Goal: Information Seeking & Learning: Learn about a topic

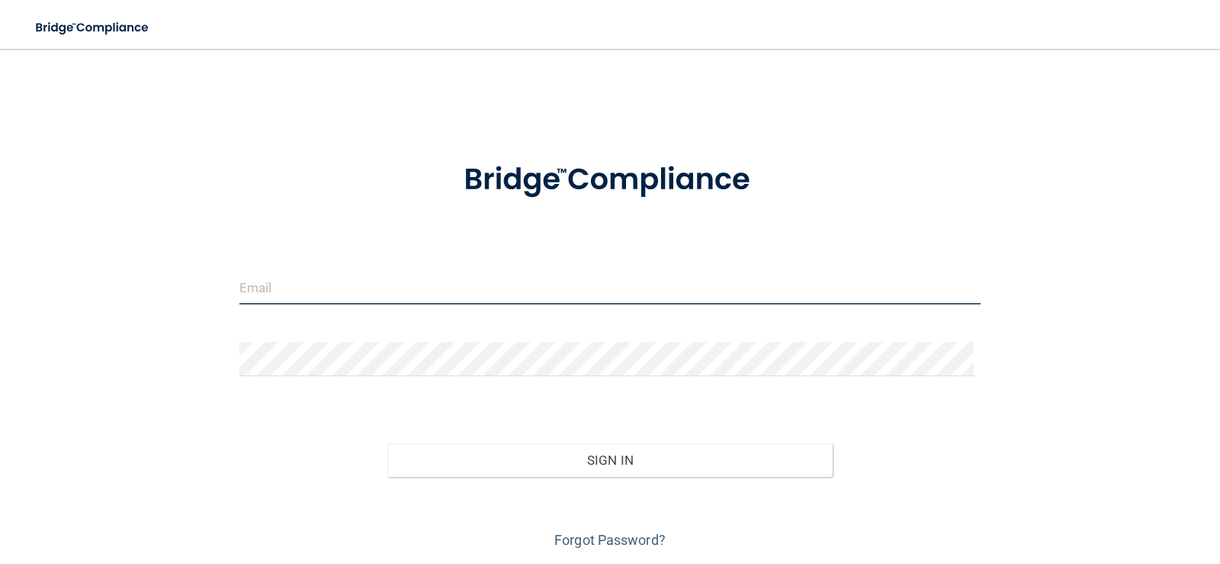
click at [315, 285] on input "email" at bounding box center [610, 287] width 742 height 34
type input "[EMAIL_ADDRESS][DOMAIN_NAME]"
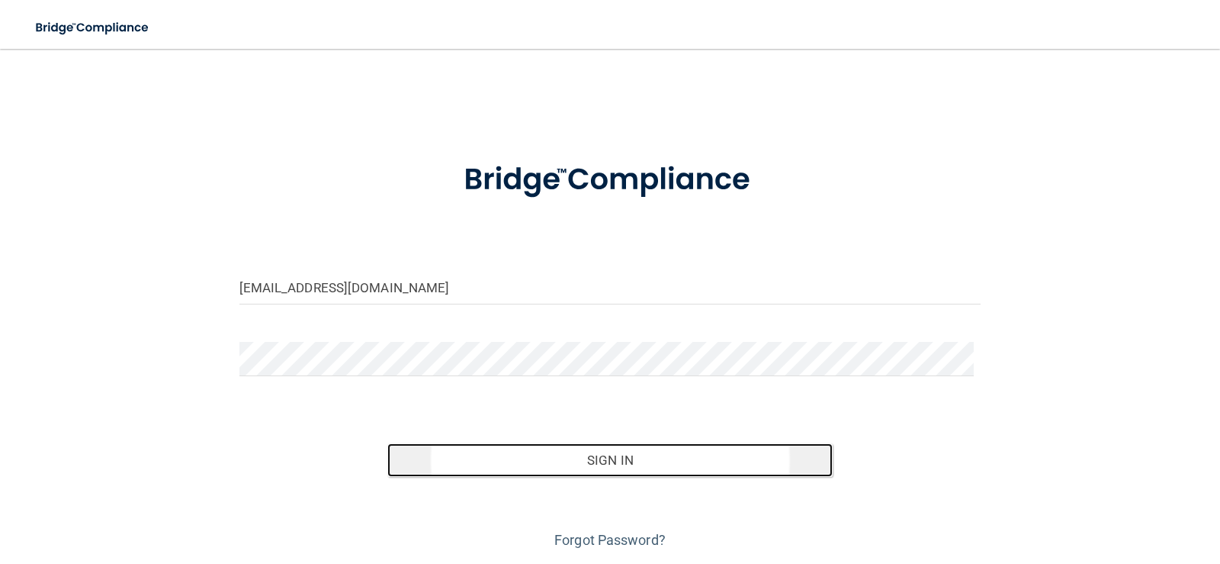
click at [591, 466] on button "Sign In" at bounding box center [609, 460] width 445 height 34
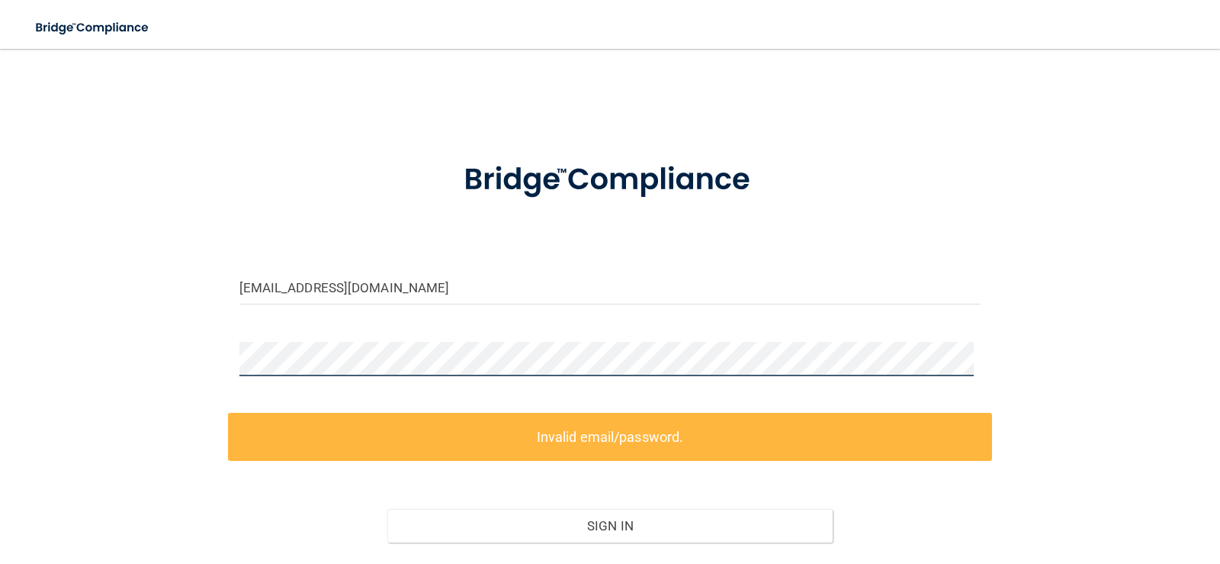
click at [202, 348] on div "[EMAIL_ADDRESS][DOMAIN_NAME] Invalid email/password. You don't have permission …" at bounding box center [610, 341] width 1159 height 554
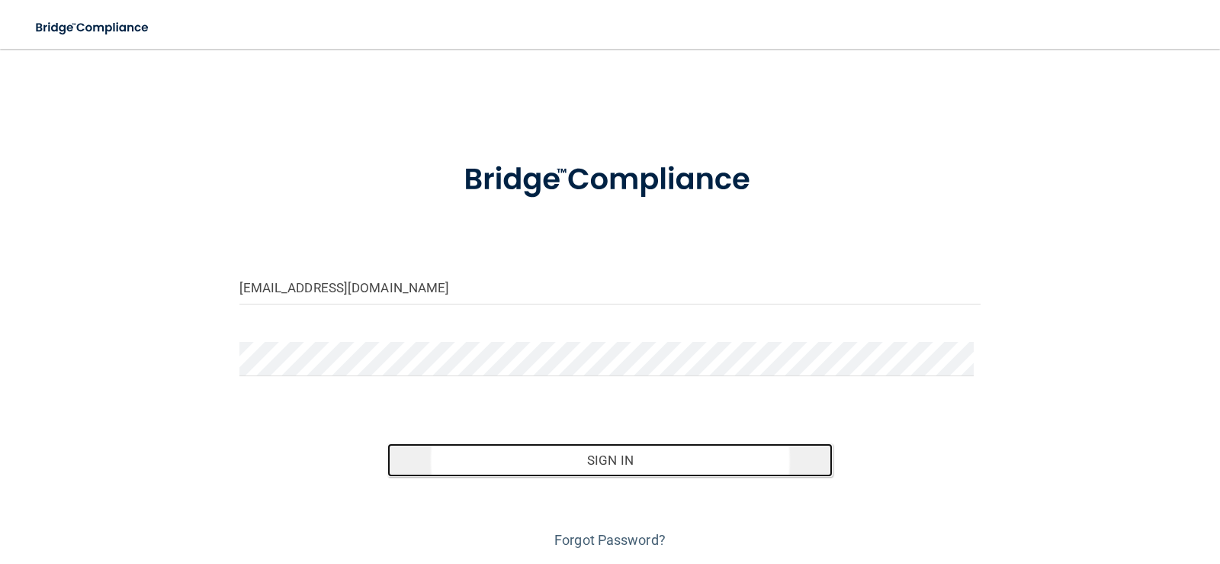
click at [606, 471] on button "Sign In" at bounding box center [609, 460] width 445 height 34
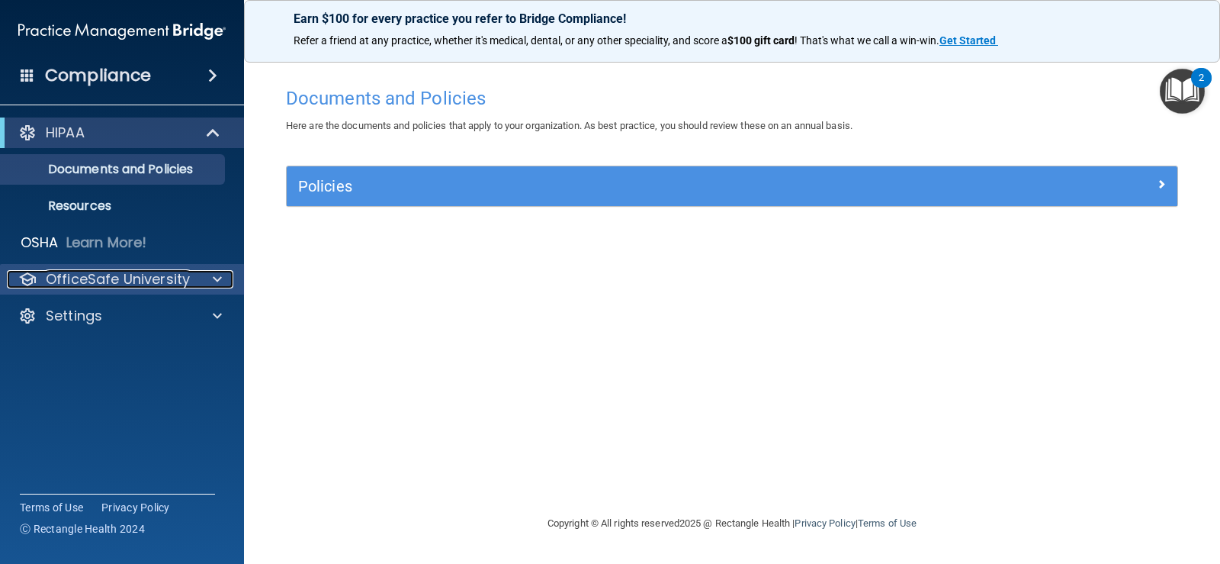
click at [92, 276] on p "OfficeSafe University" at bounding box center [118, 279] width 144 height 18
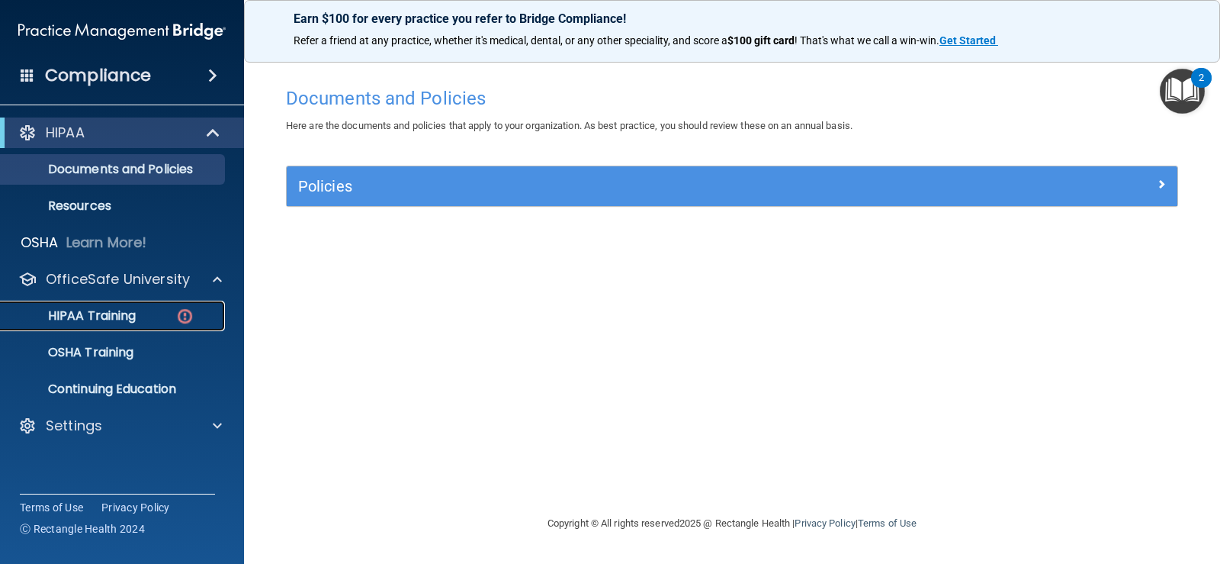
click at [138, 310] on div "HIPAA Training" at bounding box center [114, 315] width 208 height 15
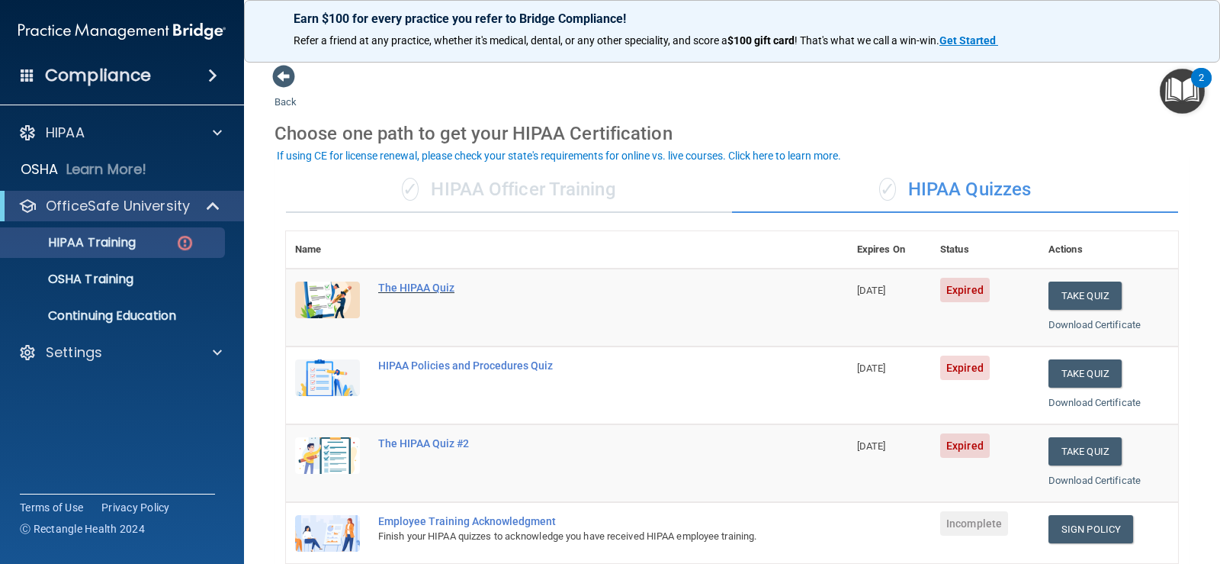
click at [416, 287] on div "The HIPAA Quiz" at bounding box center [575, 287] width 394 height 12
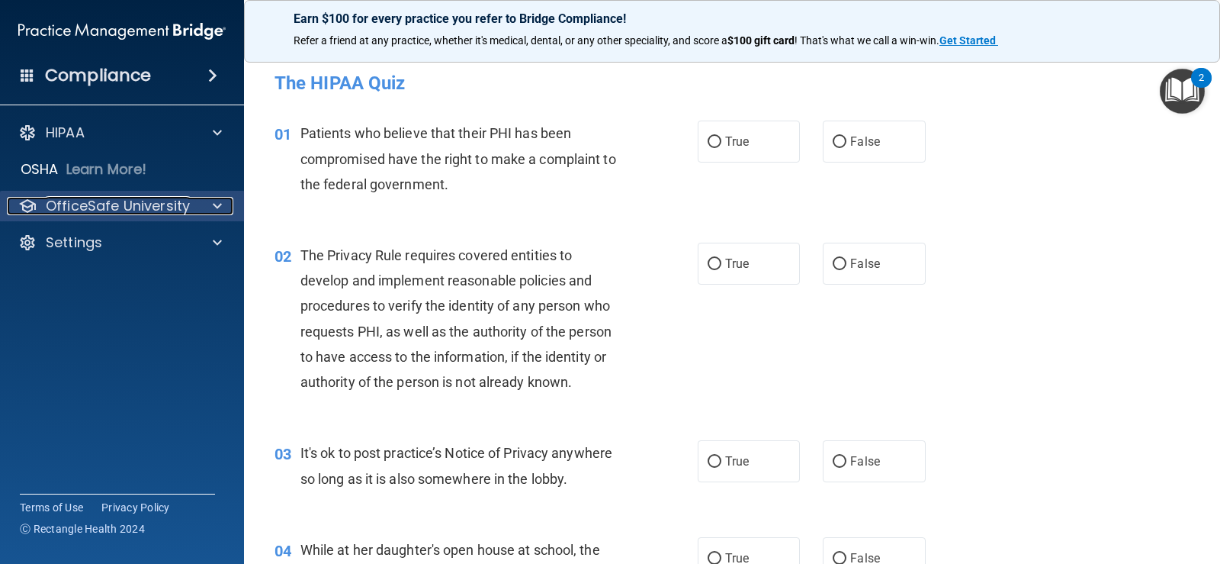
click at [217, 197] on span at bounding box center [217, 206] width 9 height 18
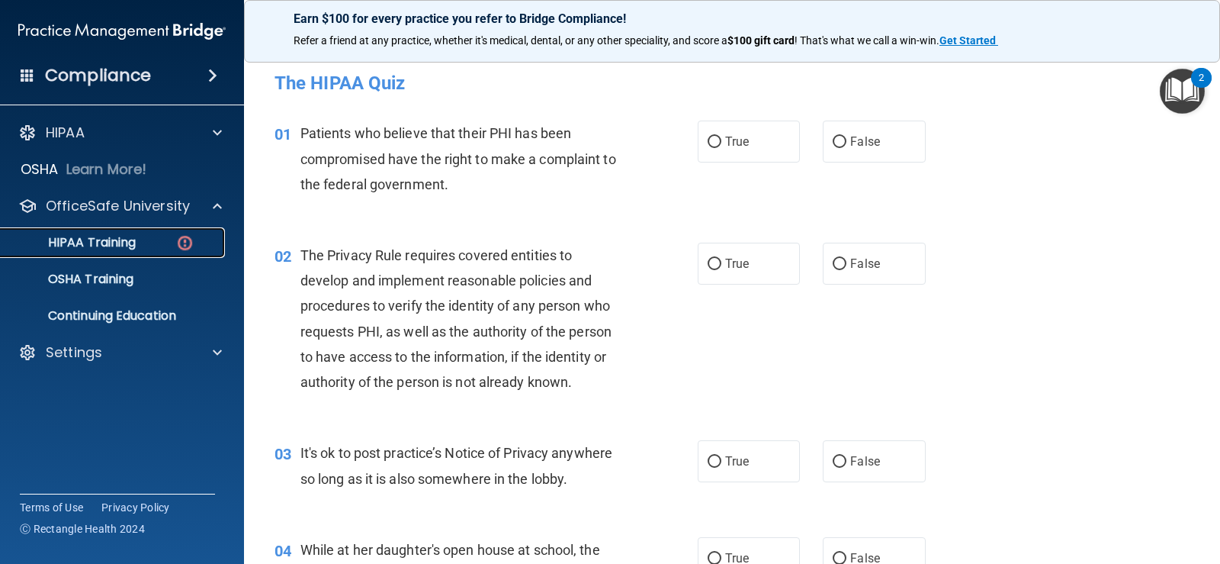
click at [191, 246] on img at bounding box center [184, 242] width 19 height 19
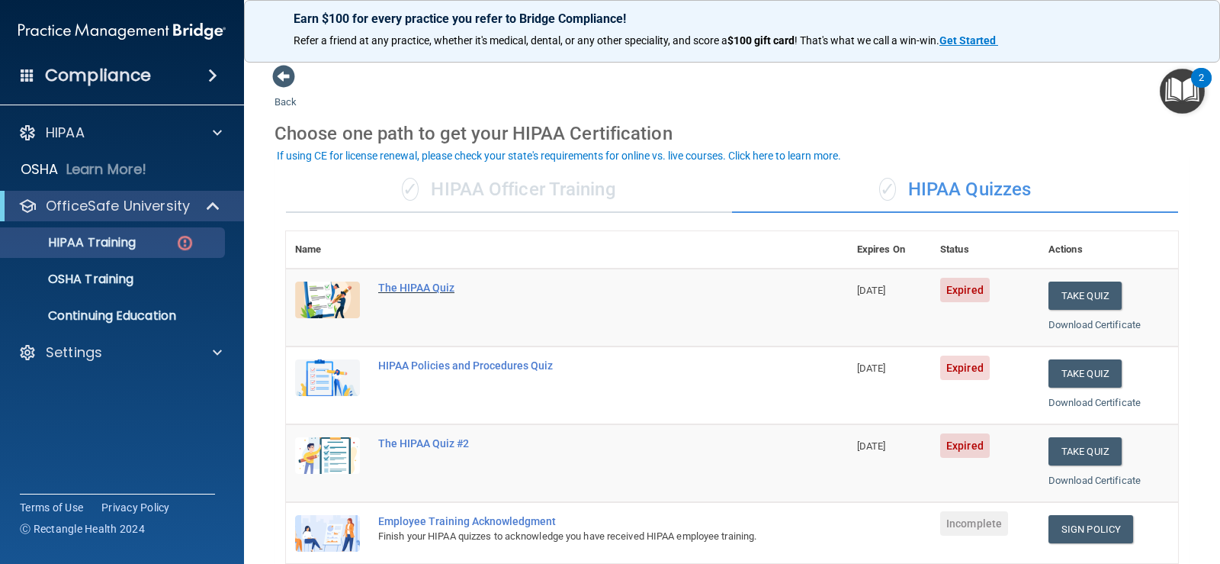
click at [428, 290] on div "The HIPAA Quiz" at bounding box center [575, 287] width 394 height 12
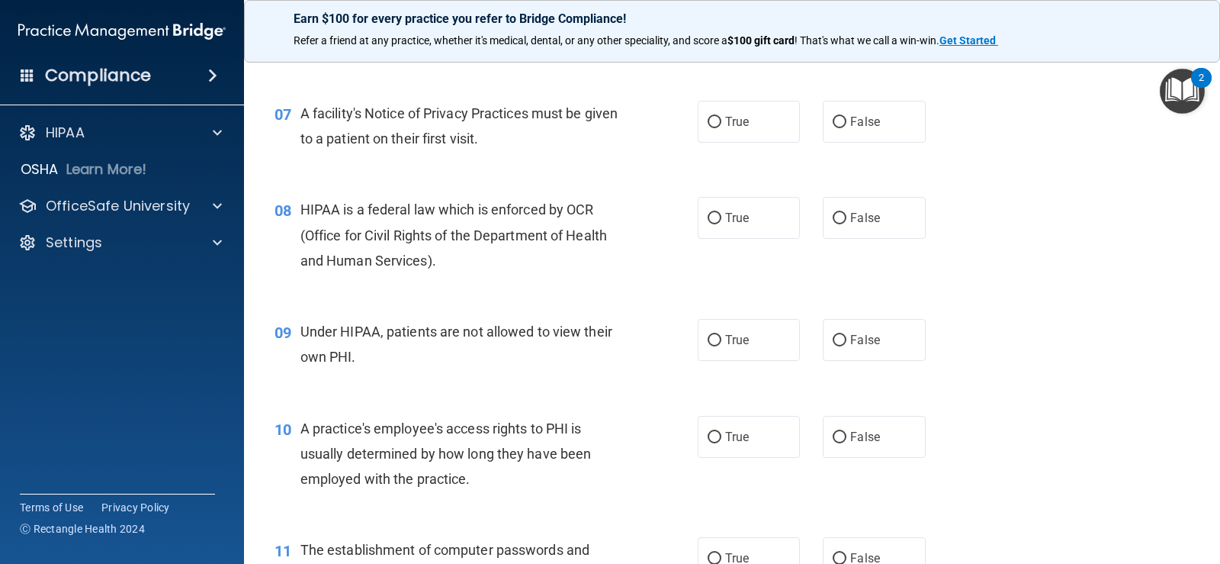
scroll to position [839, 0]
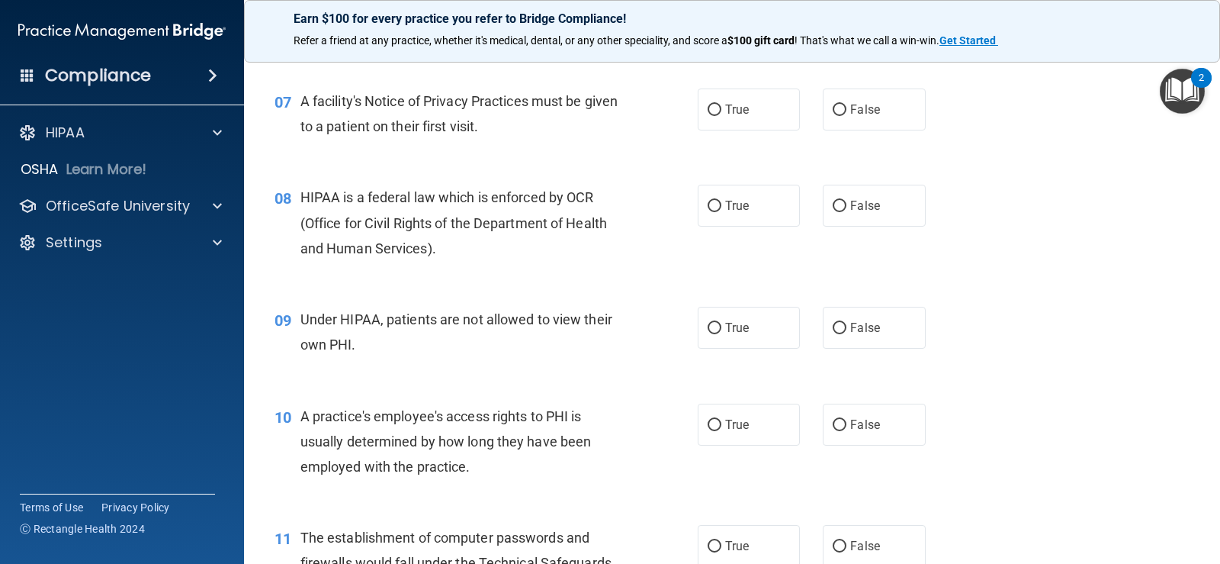
click at [1184, 95] on img "Open Resource Center, 2 new notifications" at bounding box center [1182, 91] width 45 height 45
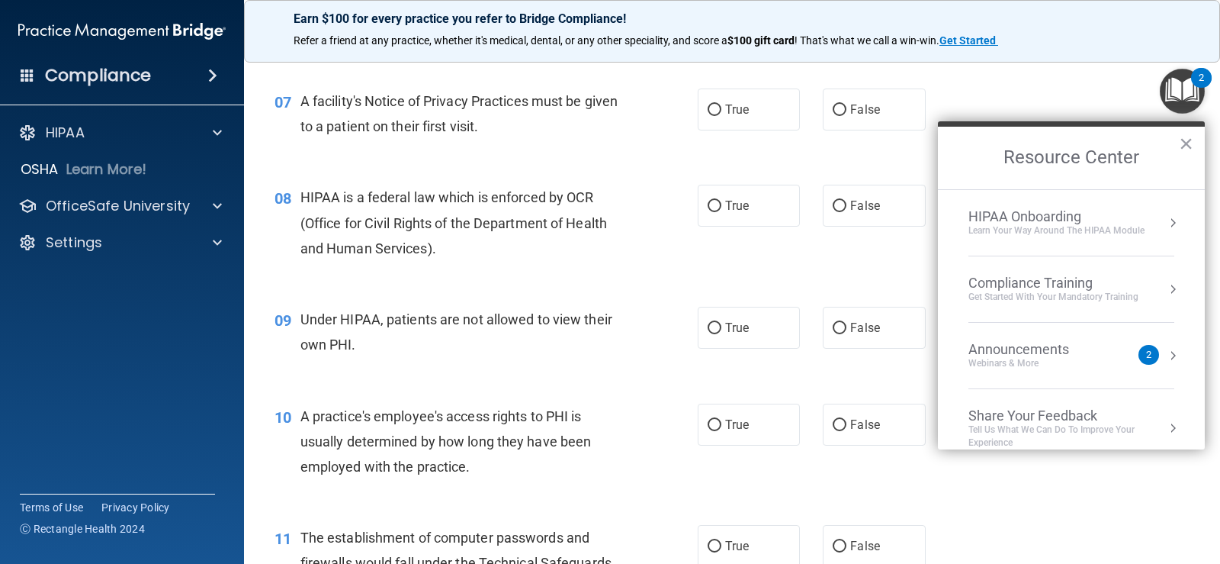
scroll to position [6, 0]
click at [1187, 143] on button "×" at bounding box center [1186, 143] width 14 height 24
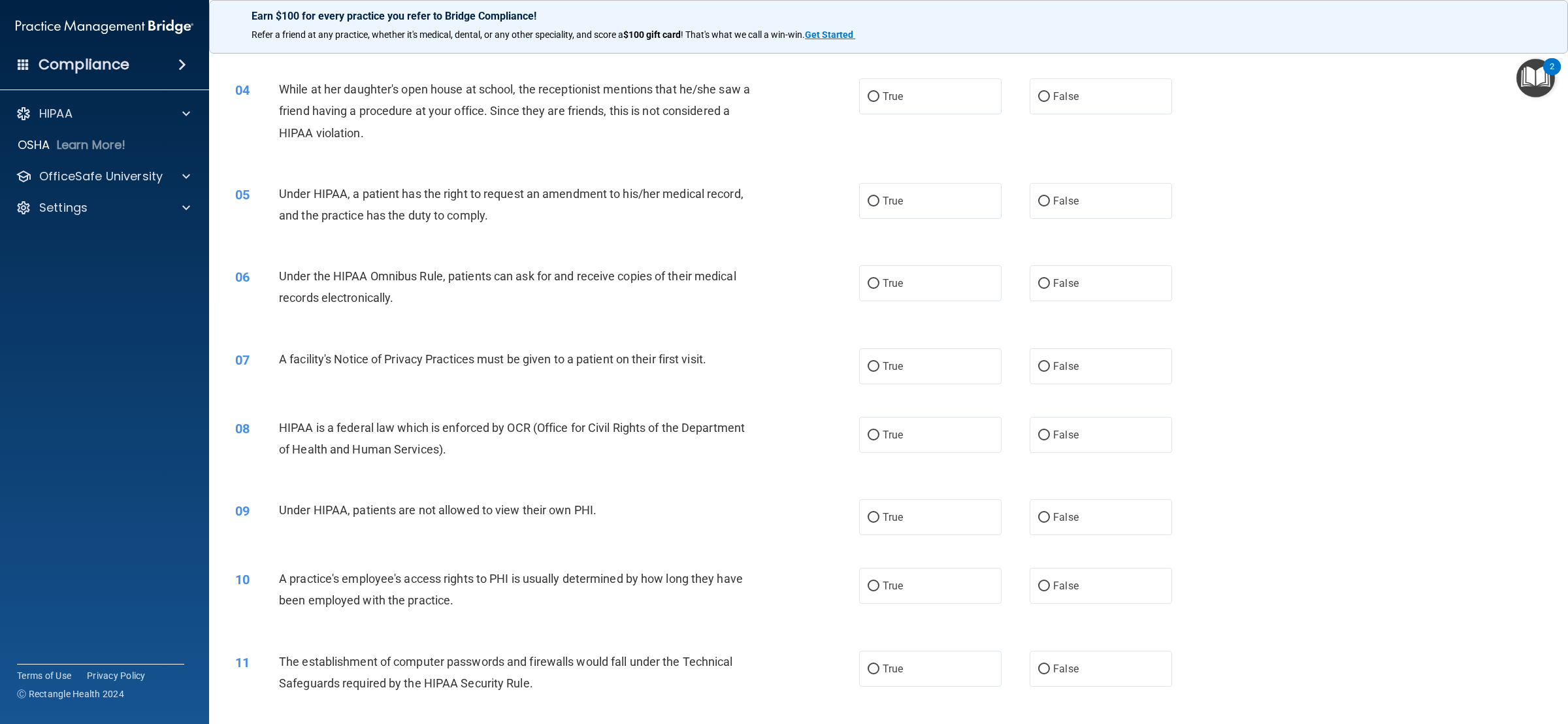
scroll to position [316, 0]
drag, startPoint x: 698, startPoint y: 7, endPoint x: 1161, endPoint y: 118, distance: 476.1
click at [1044, 118] on div "04 While at her daughter's open house at school, the receptionist mentions that…" at bounding box center [889, 114] width 1326 height 105
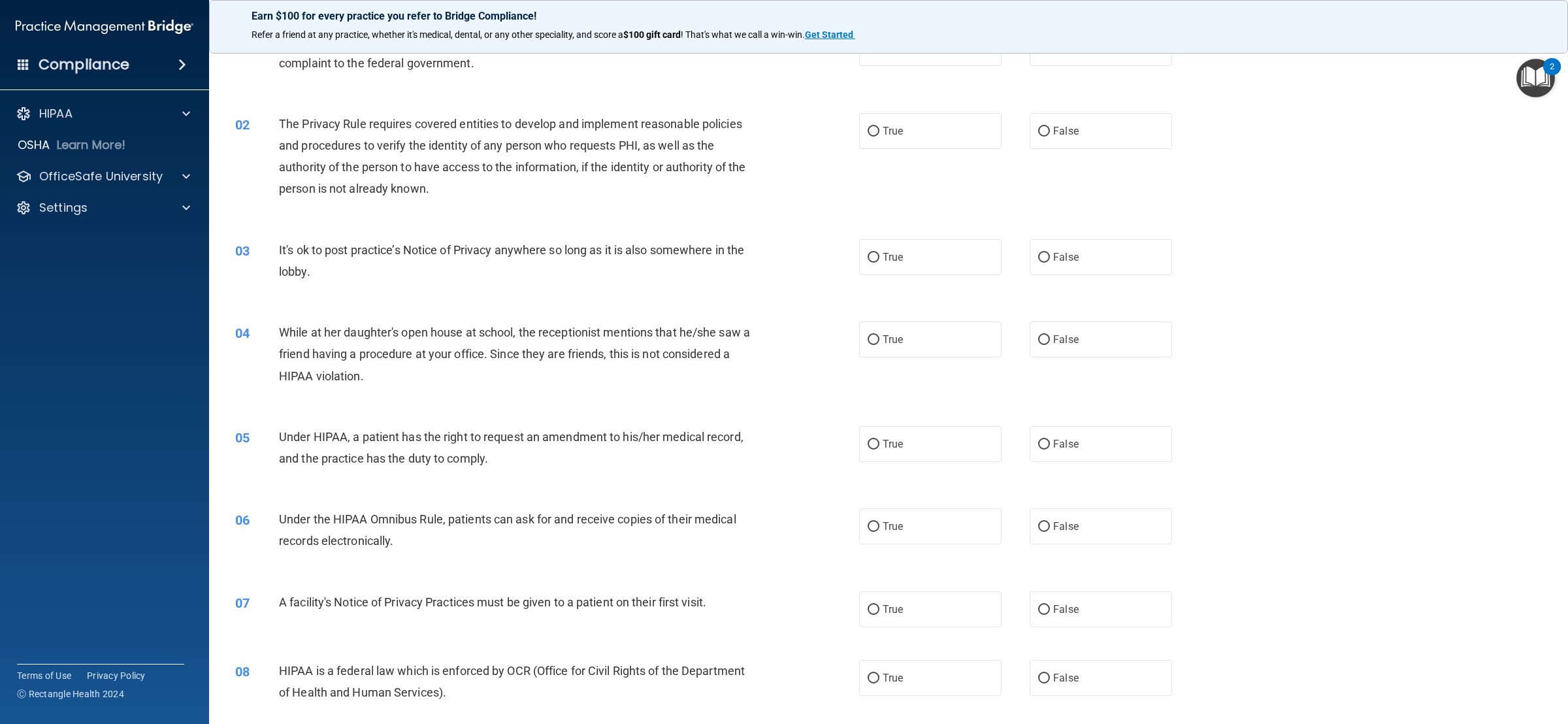
scroll to position [0, 0]
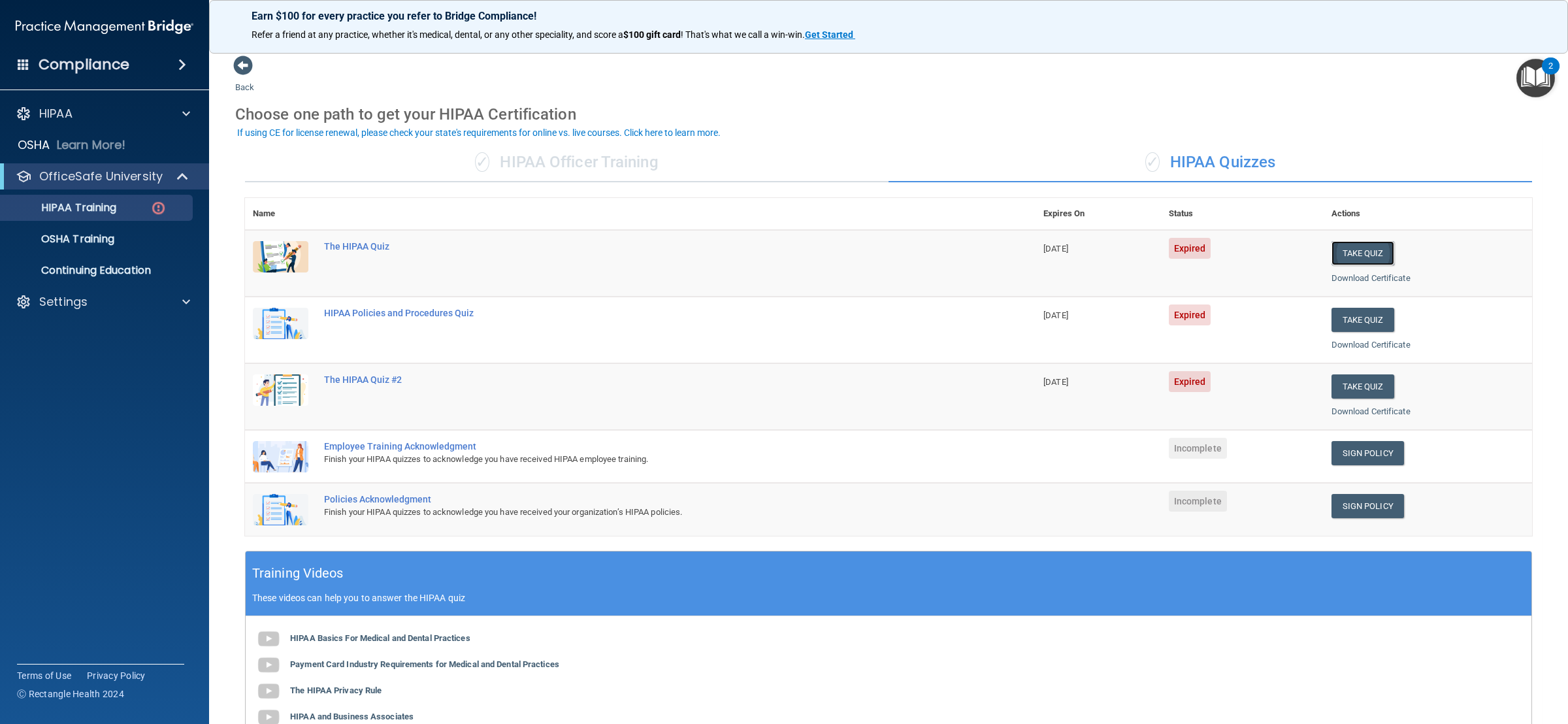
click at [1044, 252] on button "Take Quiz" at bounding box center [1362, 253] width 63 height 24
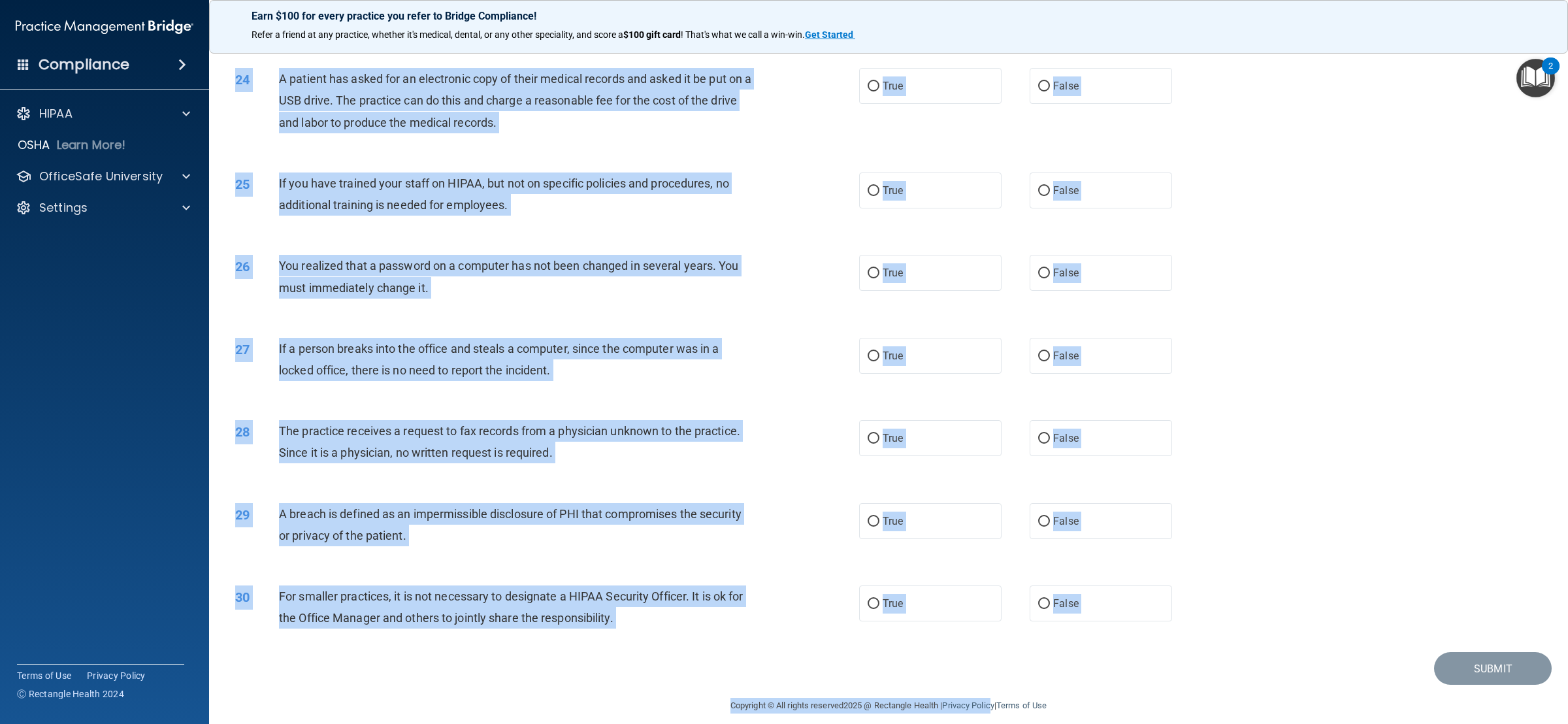
scroll to position [2014, 0]
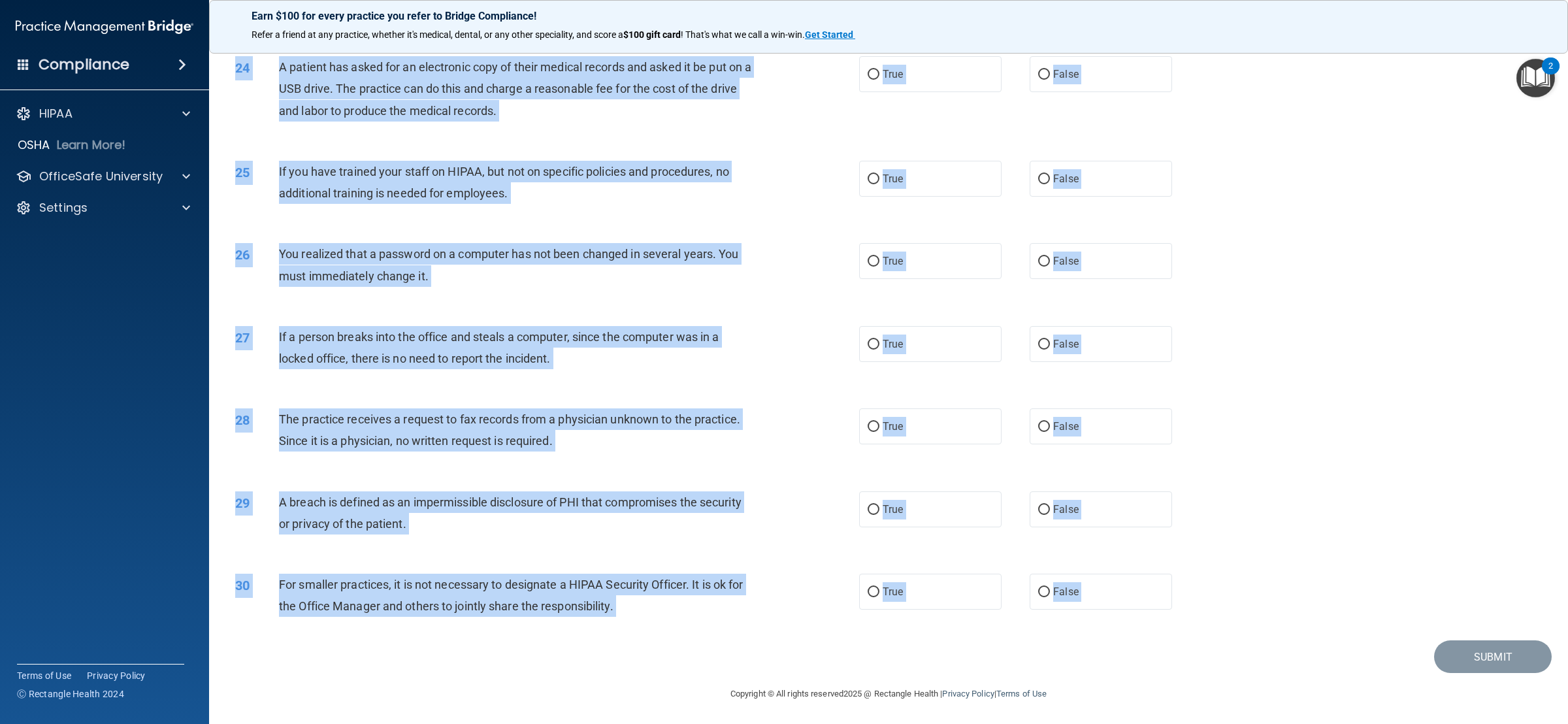
drag, startPoint x: 225, startPoint y: 93, endPoint x: 704, endPoint y: 691, distance: 766.2
click at [704, 482] on main "- The HIPAA Quiz This quiz doesn’t expire until [DATE]. Are you sure you want t…" at bounding box center [889, 383] width 1359 height 682
copy main "38 Loremips dol sitamet cons adipi ELI sed doei temporincid utla etd magna al e…"
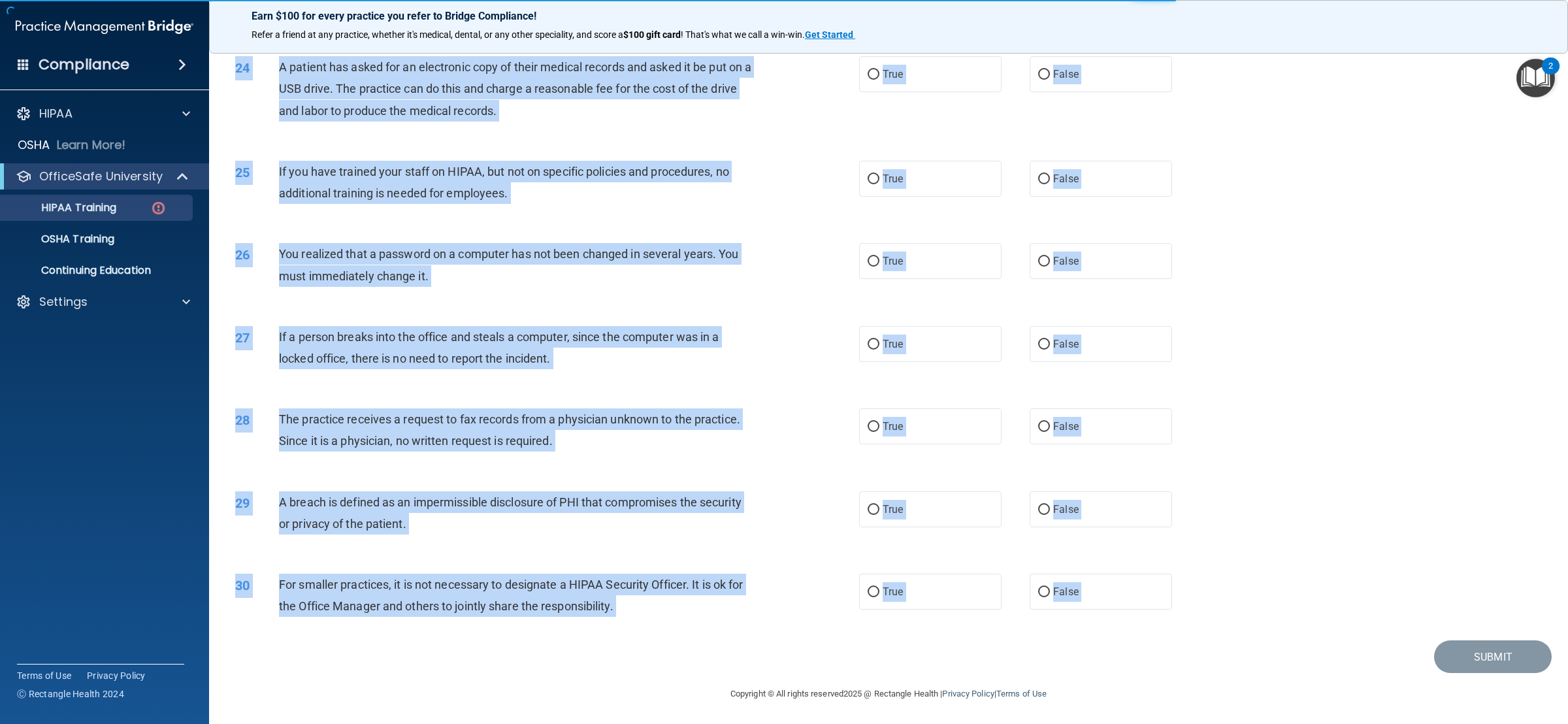
scroll to position [236, 0]
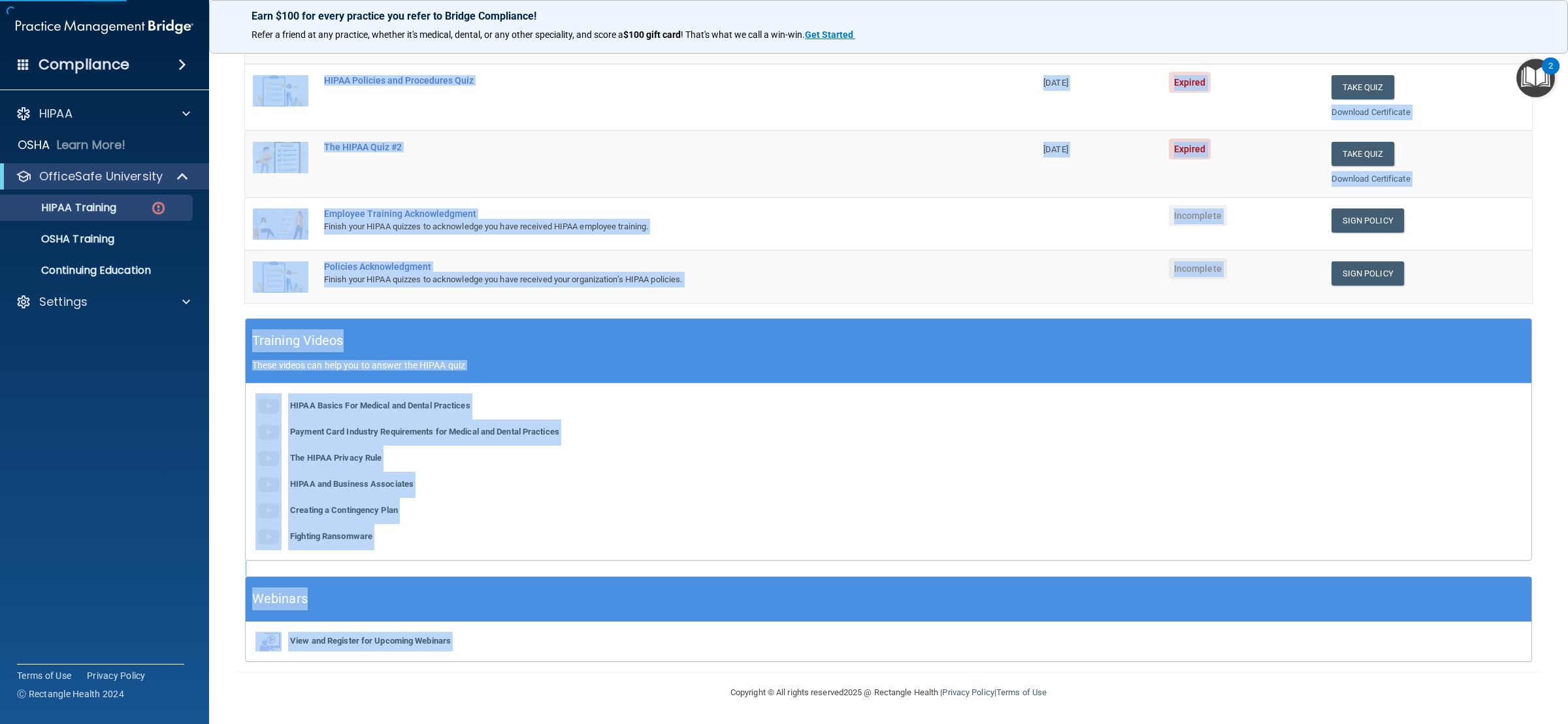
click at [838, 220] on div "Finish your HIPAA quizzes to acknowledge you have received HIPAA employee train…" at bounding box center [647, 226] width 646 height 15
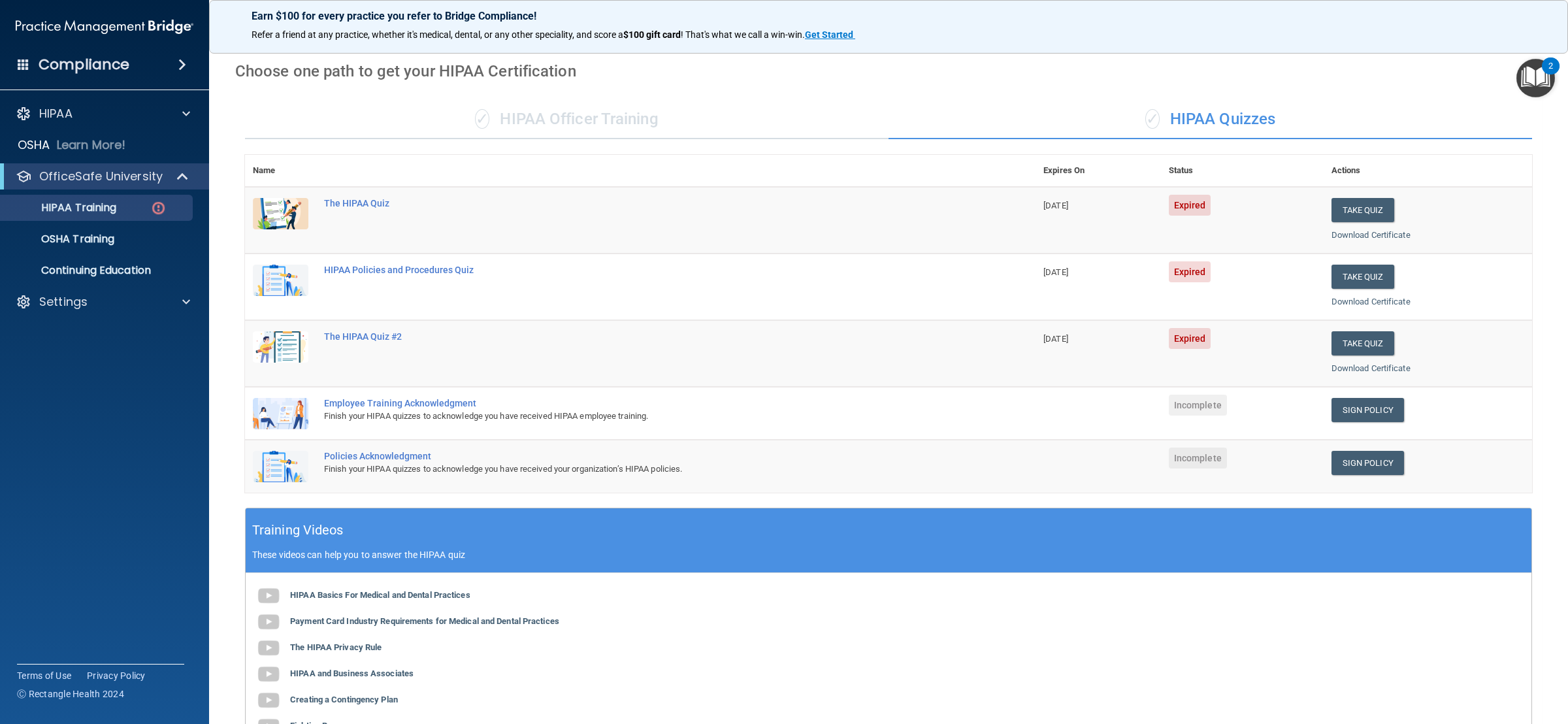
scroll to position [39, 0]
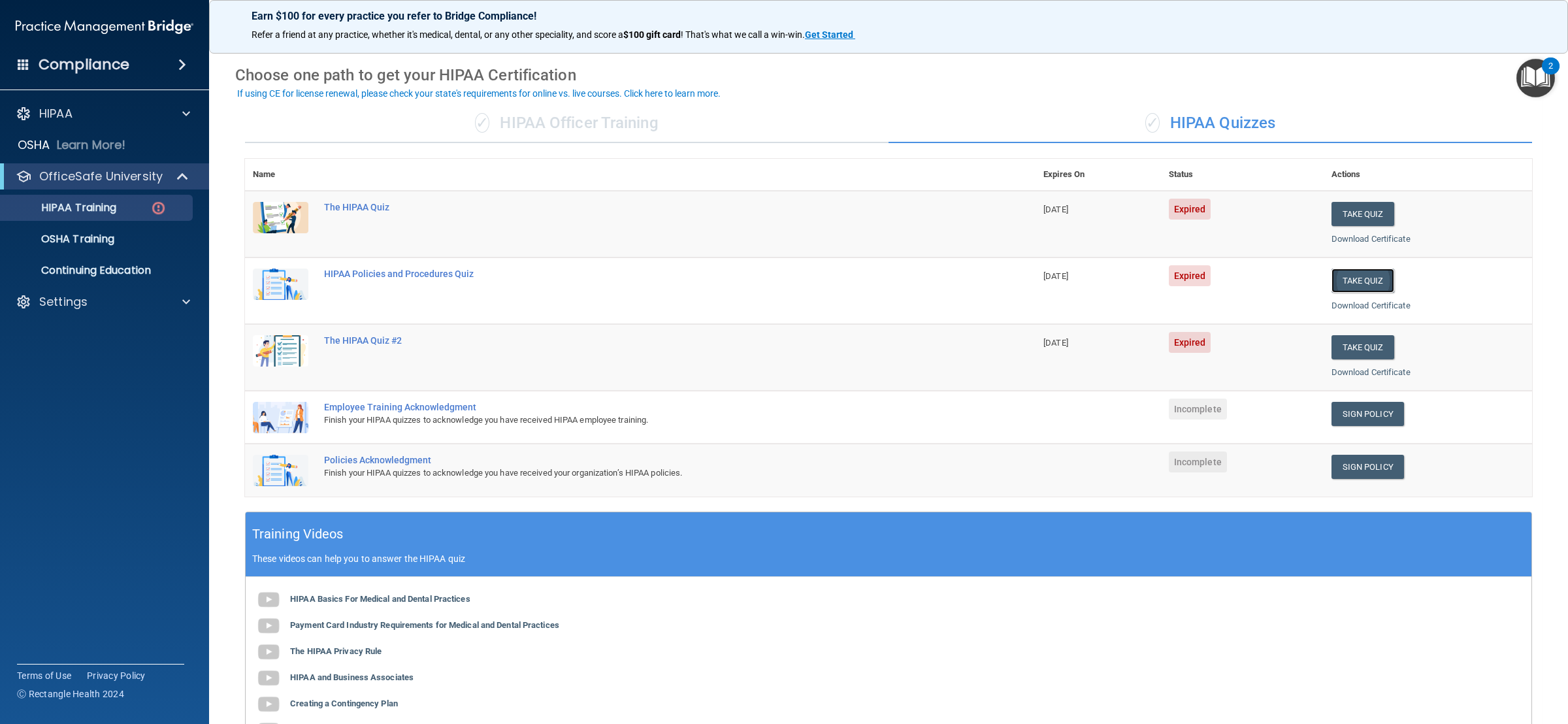
click at [1044, 283] on button "Take Quiz" at bounding box center [1362, 280] width 63 height 24
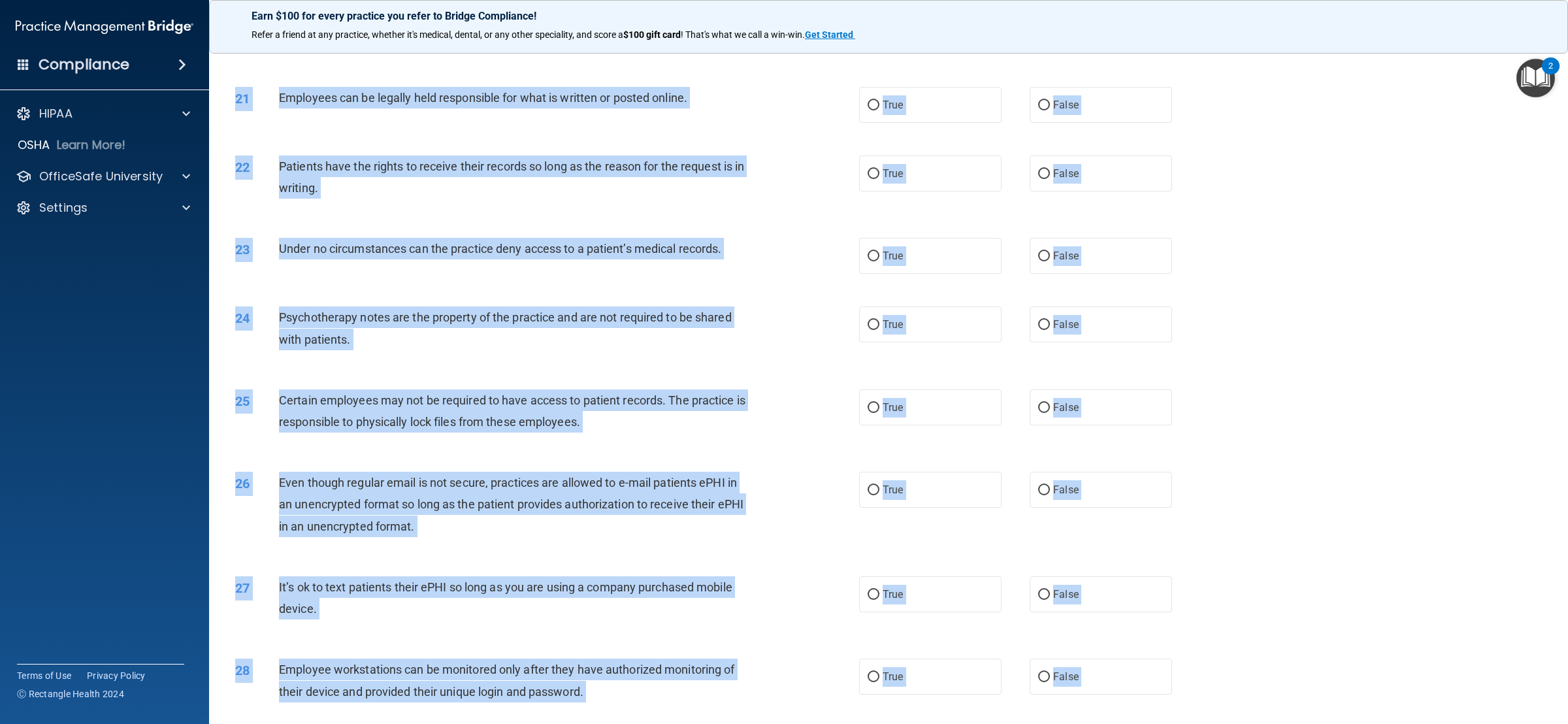
scroll to position [2115, 0]
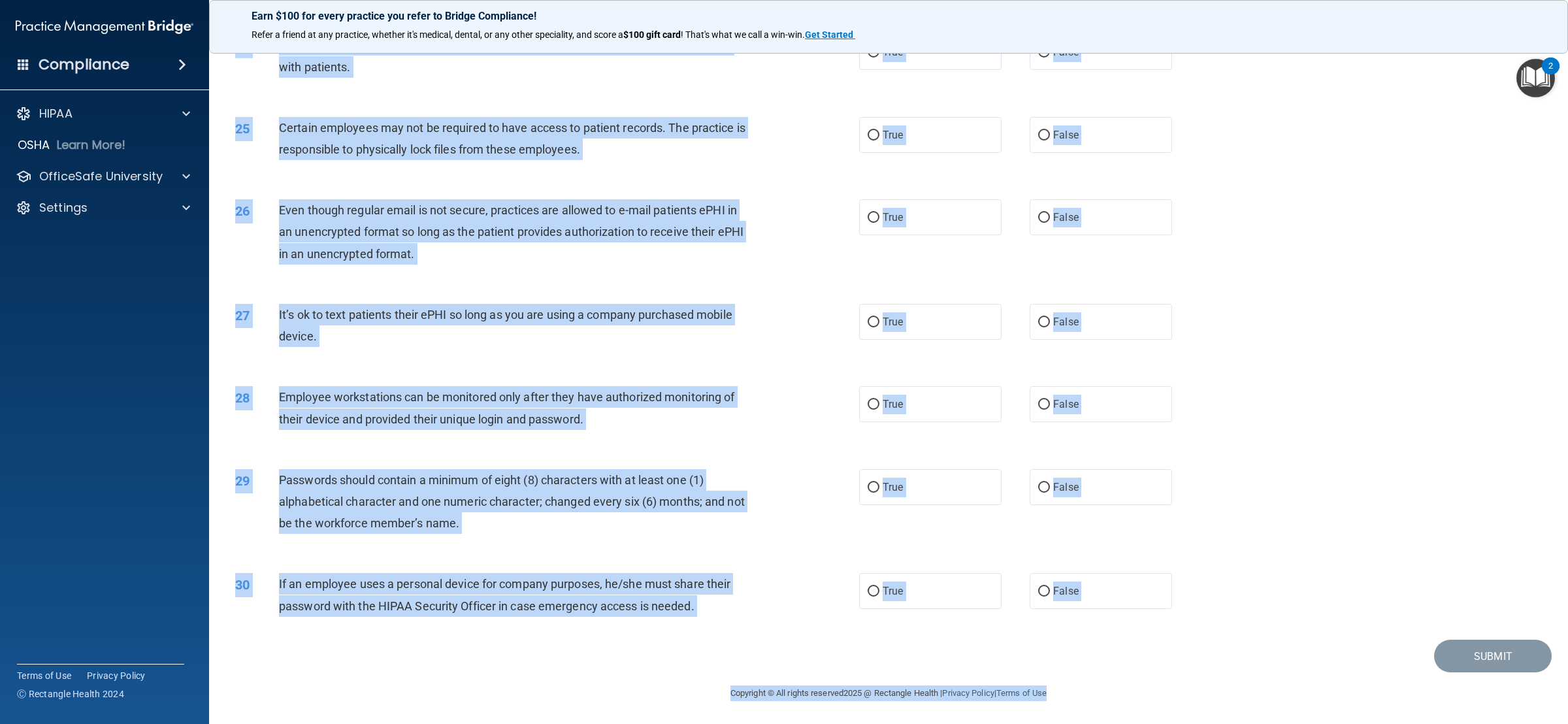
drag, startPoint x: 279, startPoint y: 111, endPoint x: 1089, endPoint y: 739, distance: 1024.9
click at [1044, 482] on html "Compliance HIPAA Documents and Policies Report an Incident Business Associates …" at bounding box center [784, 362] width 1568 height 724
copy main "Lo ip do si ametc adip elitsedd eius t in-utlabo et dolo magnaaliq enimad mi v …"
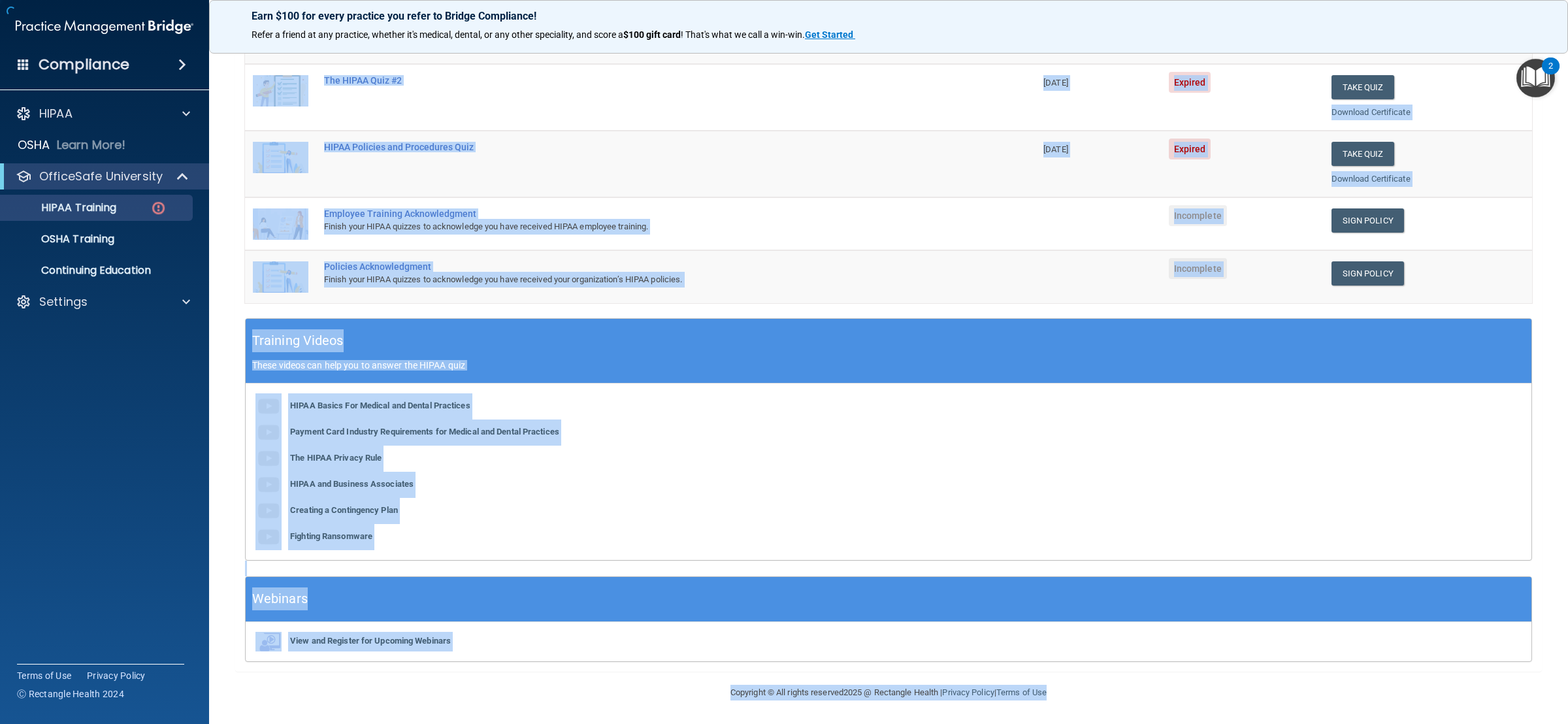
scroll to position [236, 0]
click at [811, 218] on div "Finish your HIPAA quizzes to acknowledge you have received HIPAA employee train…" at bounding box center [647, 226] width 646 height 15
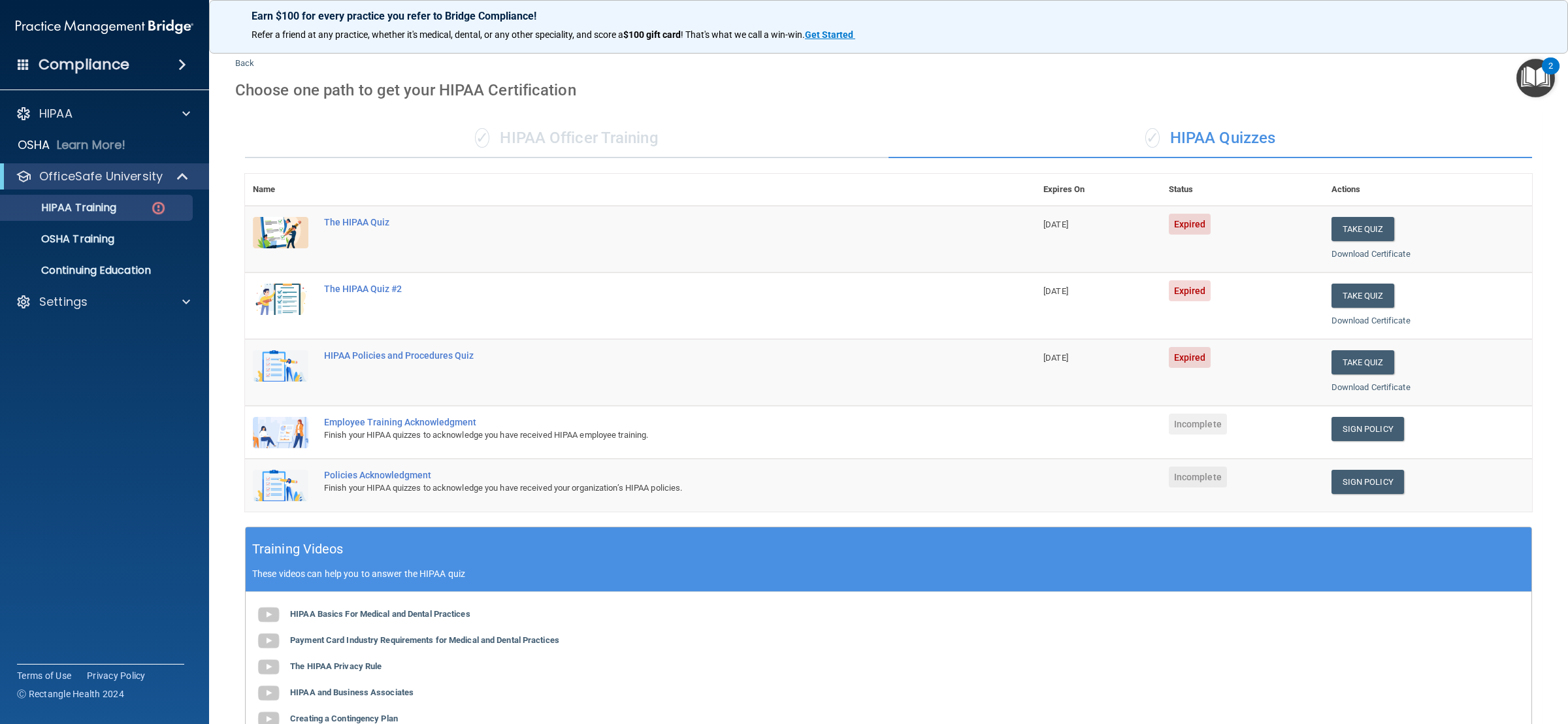
scroll to position [0, 0]
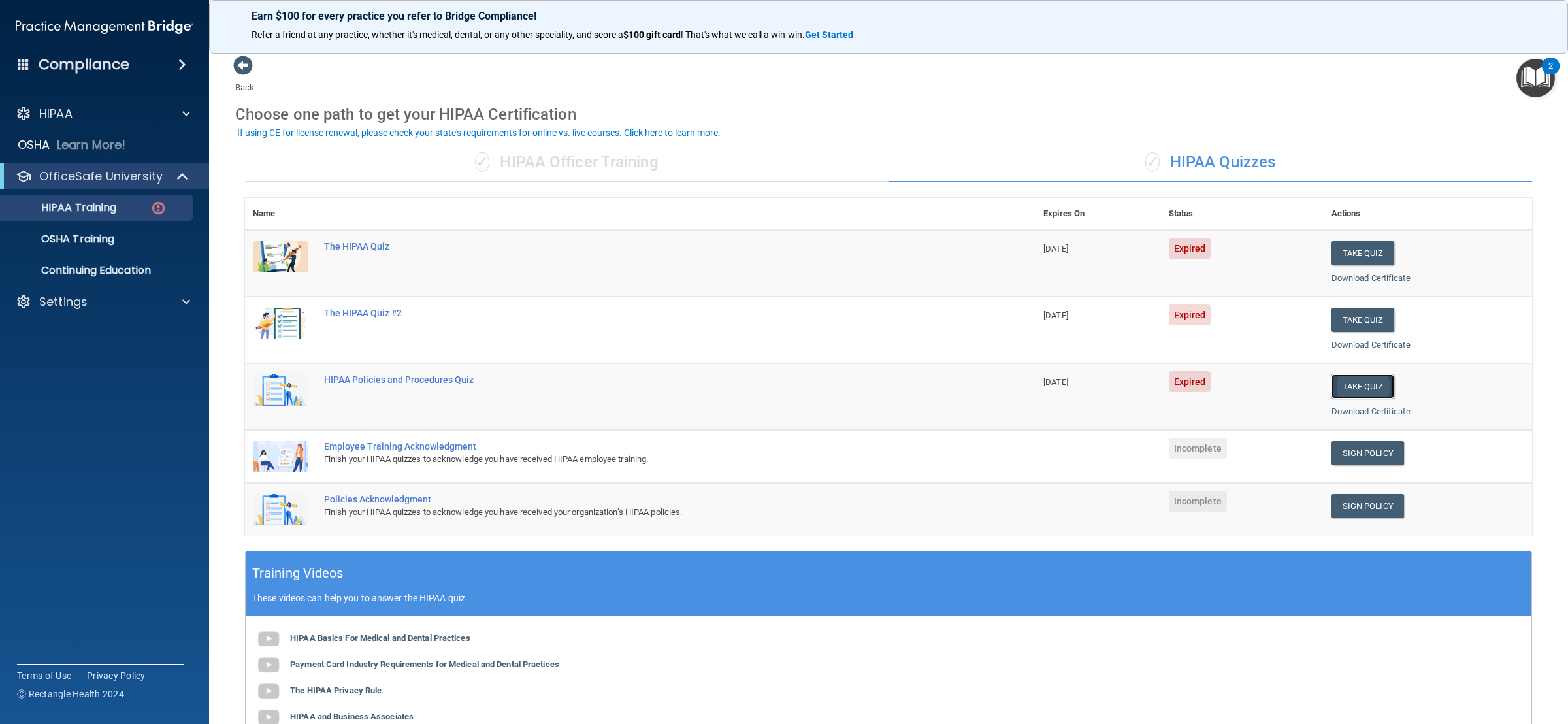
click at [1044, 388] on button "Take Quiz" at bounding box center [1362, 386] width 63 height 24
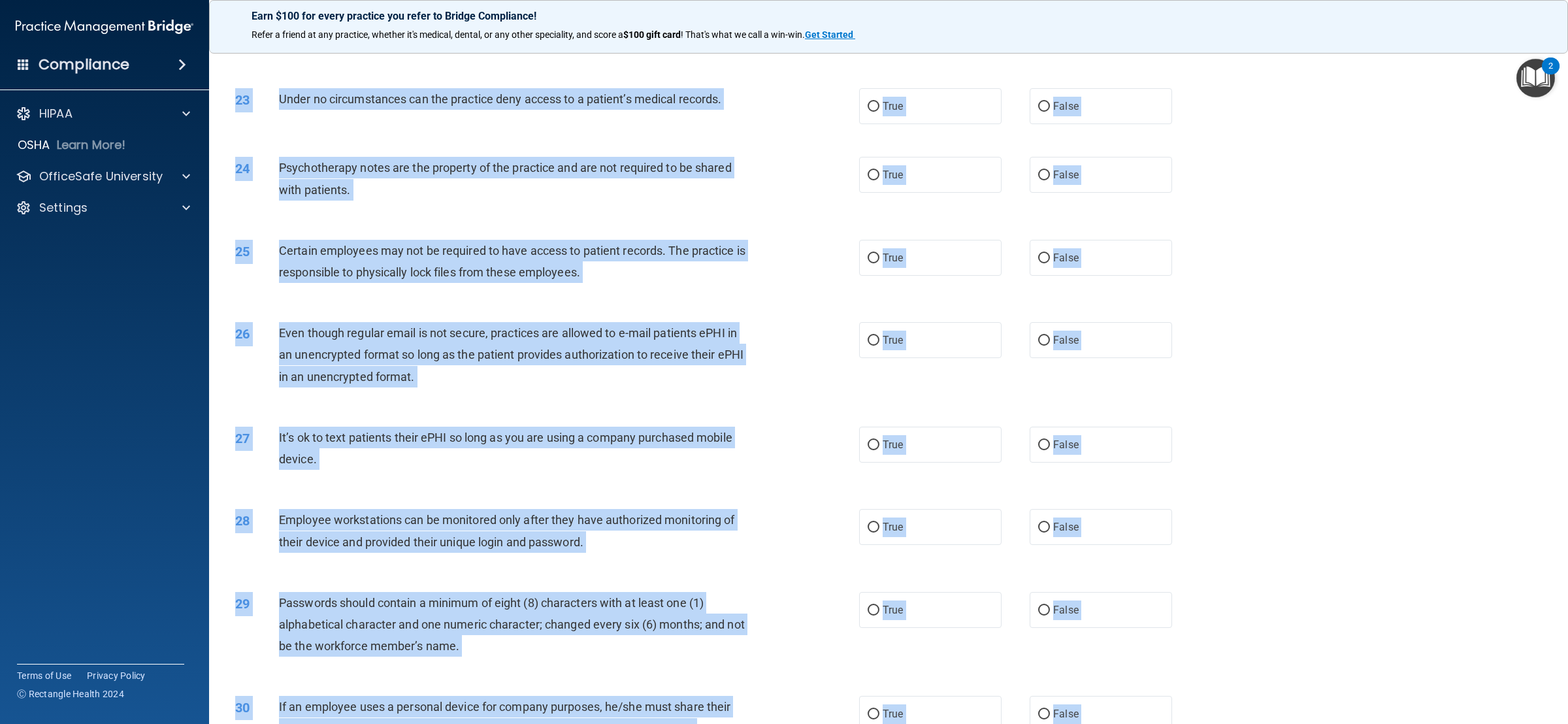
scroll to position [2115, 0]
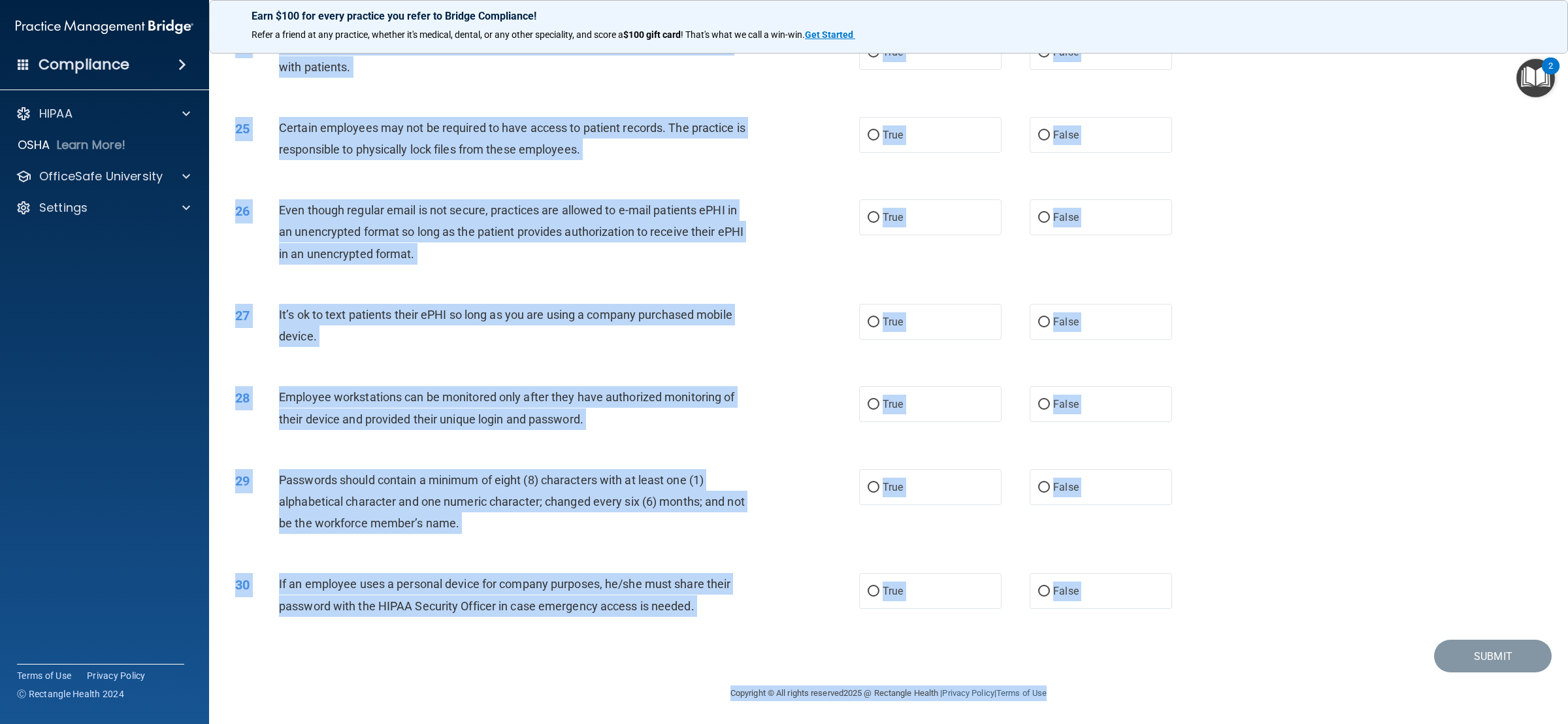
drag, startPoint x: 237, startPoint y: 118, endPoint x: 1323, endPoint y: 757, distance: 1260.0
click at [1044, 482] on html "Compliance HIPAA Documents and Policies Report an Incident Business Associates …" at bounding box center [784, 362] width 1568 height 724
copy main "04 Lo ip do si ametc adip elitsedd eius t in-utlabo et dolo magnaaliq enimad mi…"
